Goal: Book appointment/travel/reservation

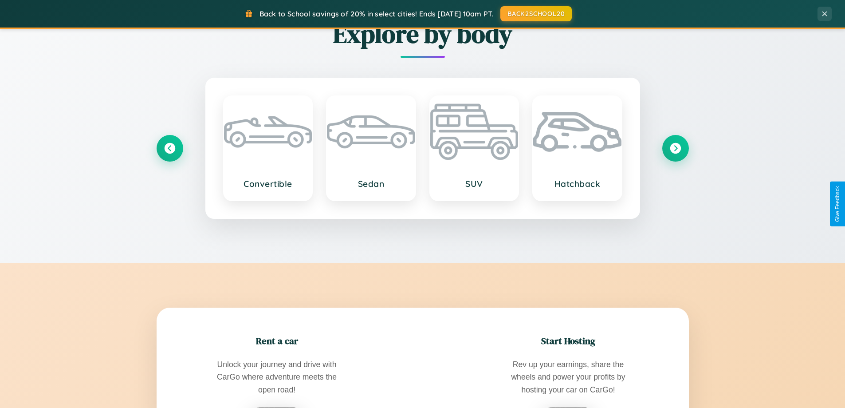
scroll to position [1425, 0]
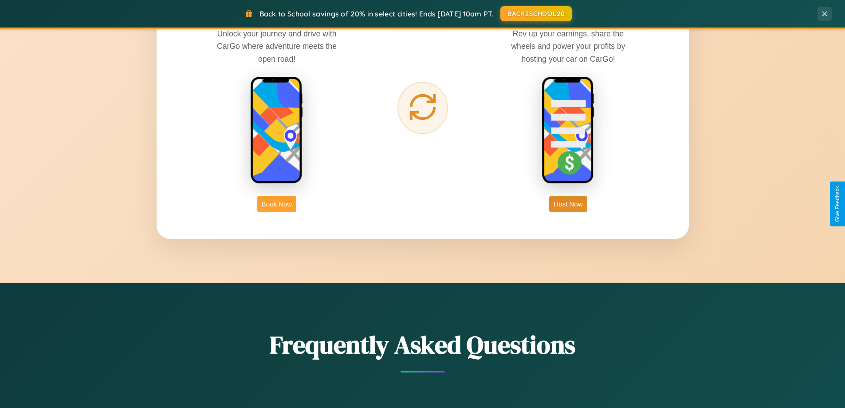
click at [277, 204] on button "Book Now" at bounding box center [276, 204] width 39 height 16
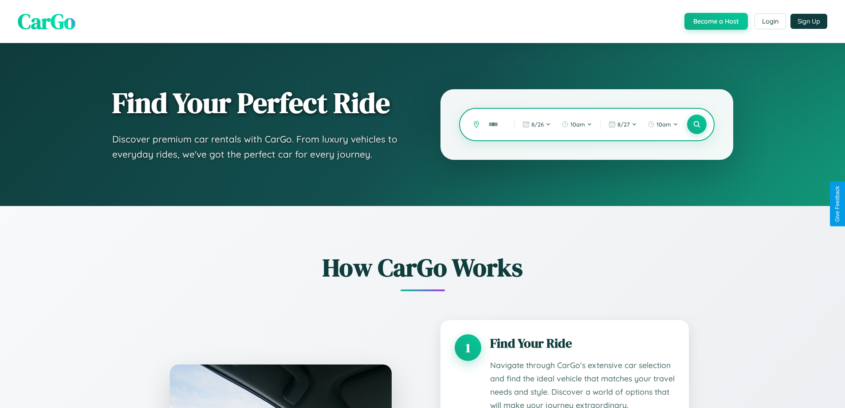
click at [494, 124] on input "text" at bounding box center [494, 125] width 21 height 16
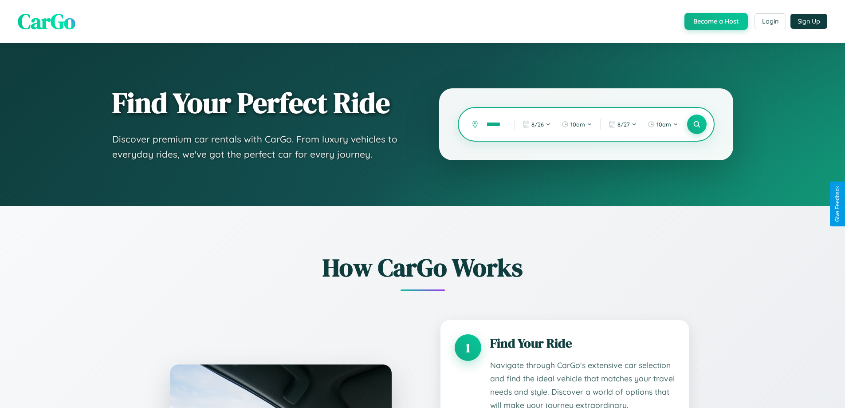
scroll to position [0, 8]
type input "******"
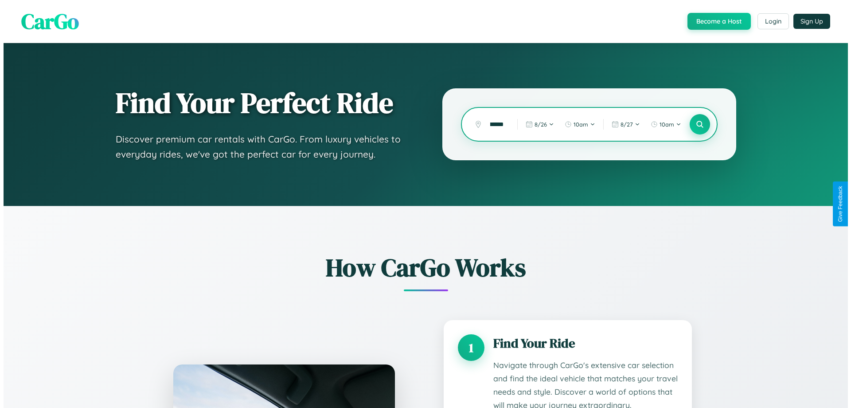
scroll to position [0, 0]
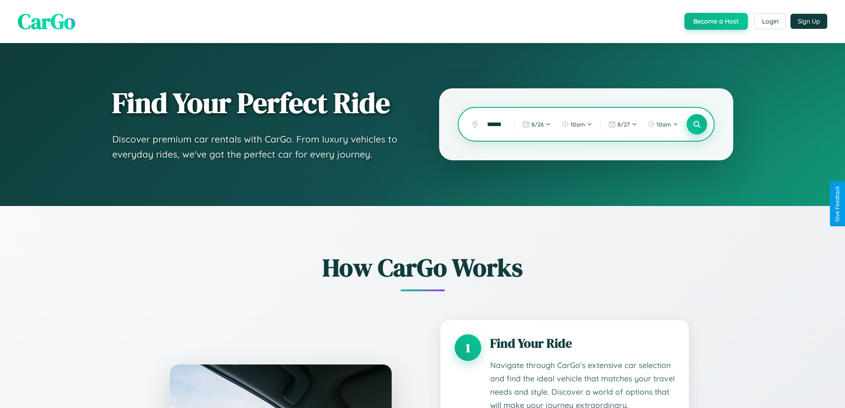
click at [696, 124] on icon at bounding box center [696, 124] width 8 height 8
